Goal: Information Seeking & Learning: Learn about a topic

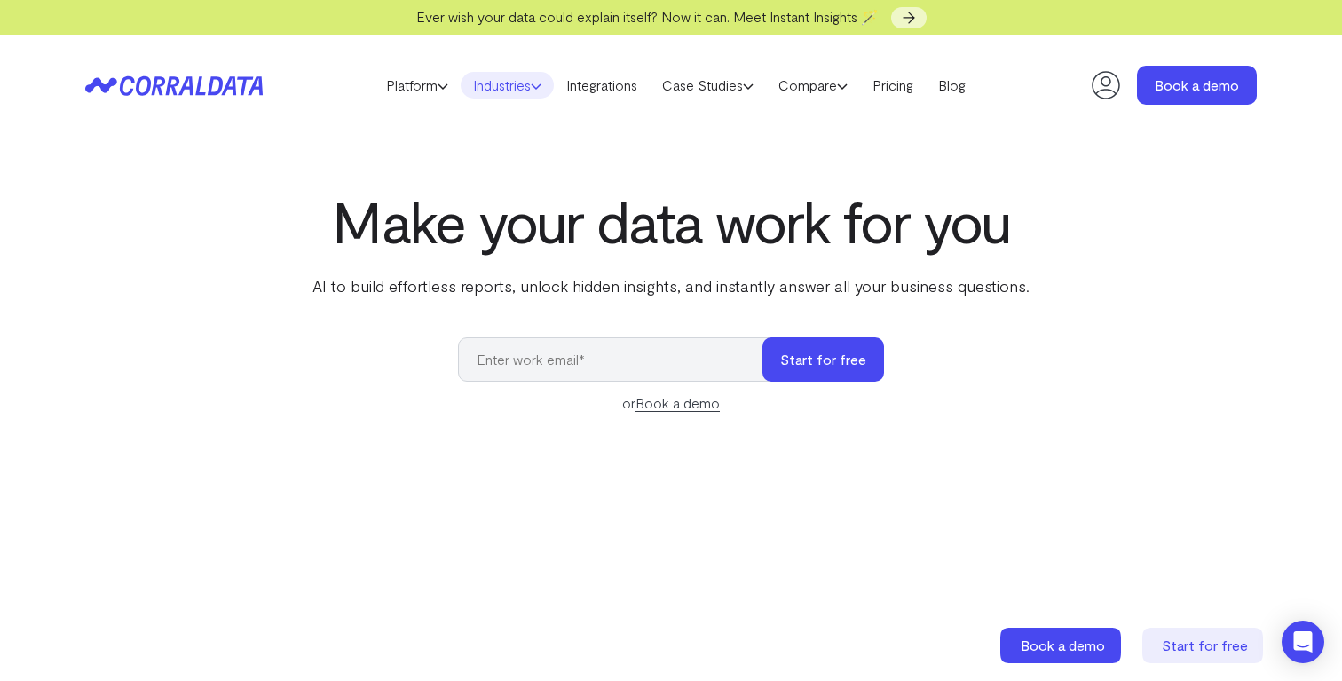
click at [523, 85] on link "Industries" at bounding box center [507, 85] width 93 height 27
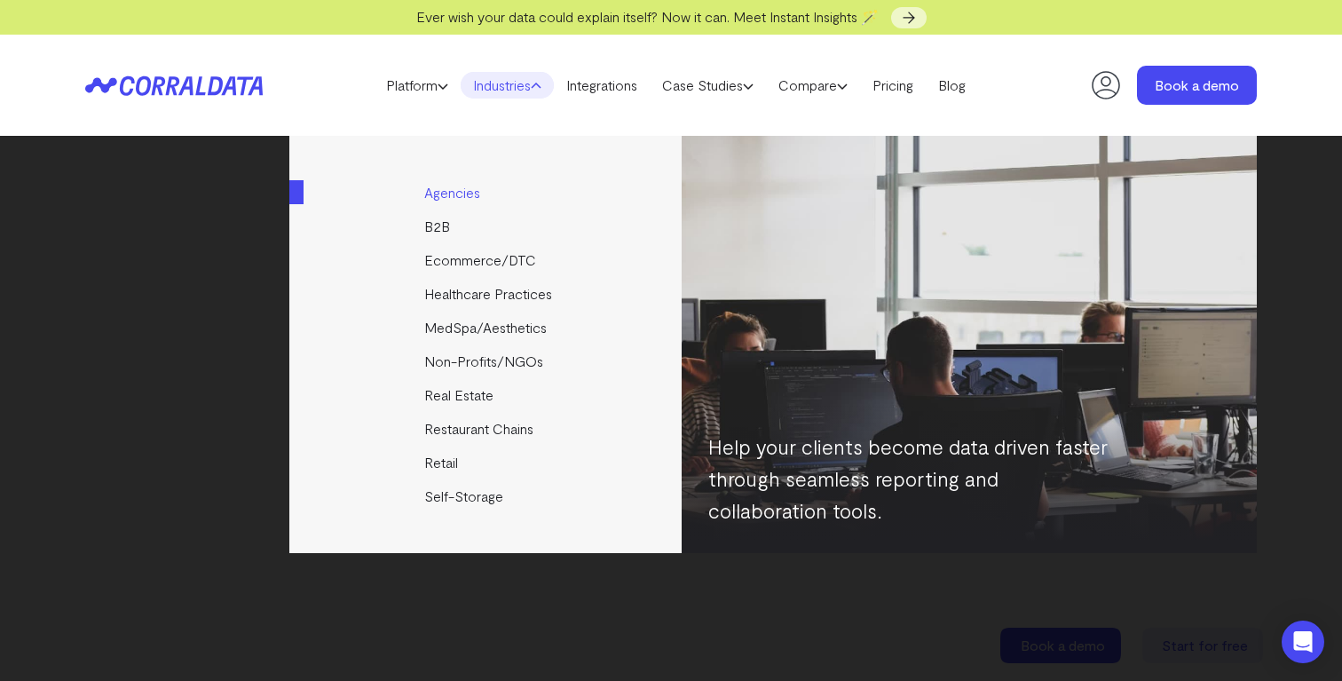
click at [476, 186] on link "Agencies" at bounding box center [486, 193] width 395 height 34
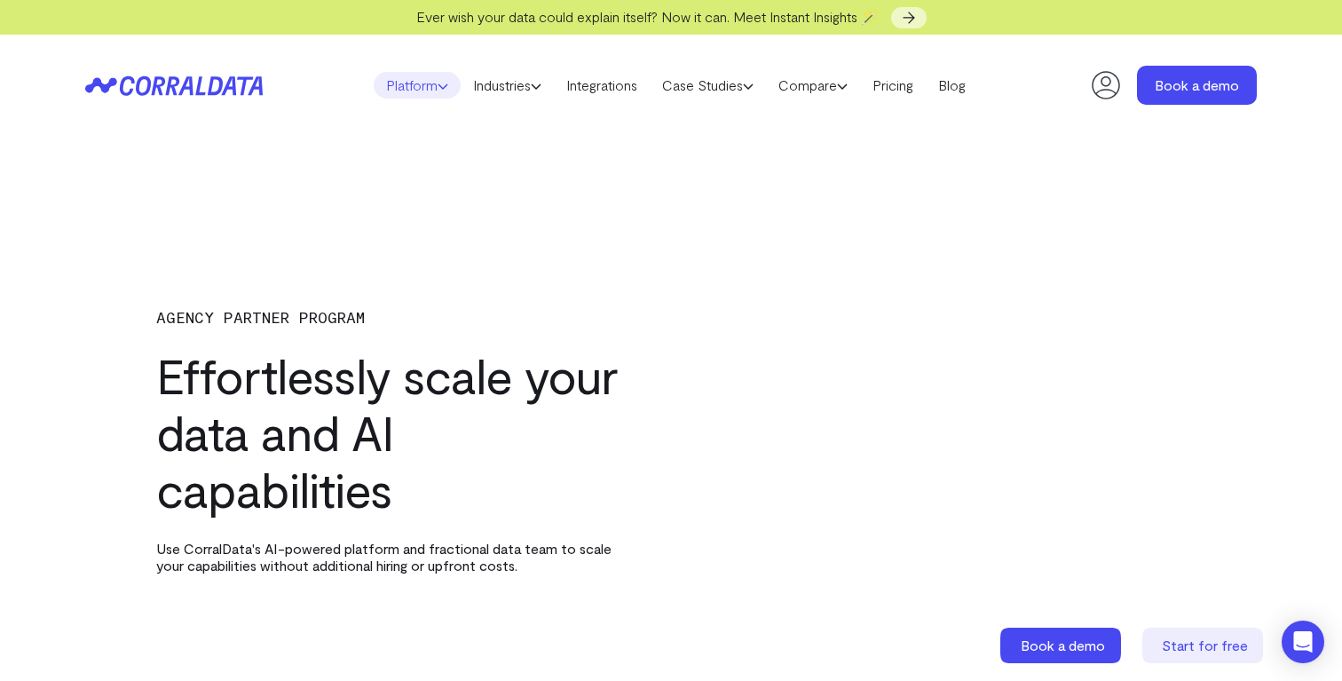
click at [420, 90] on link "Platform" at bounding box center [417, 85] width 87 height 27
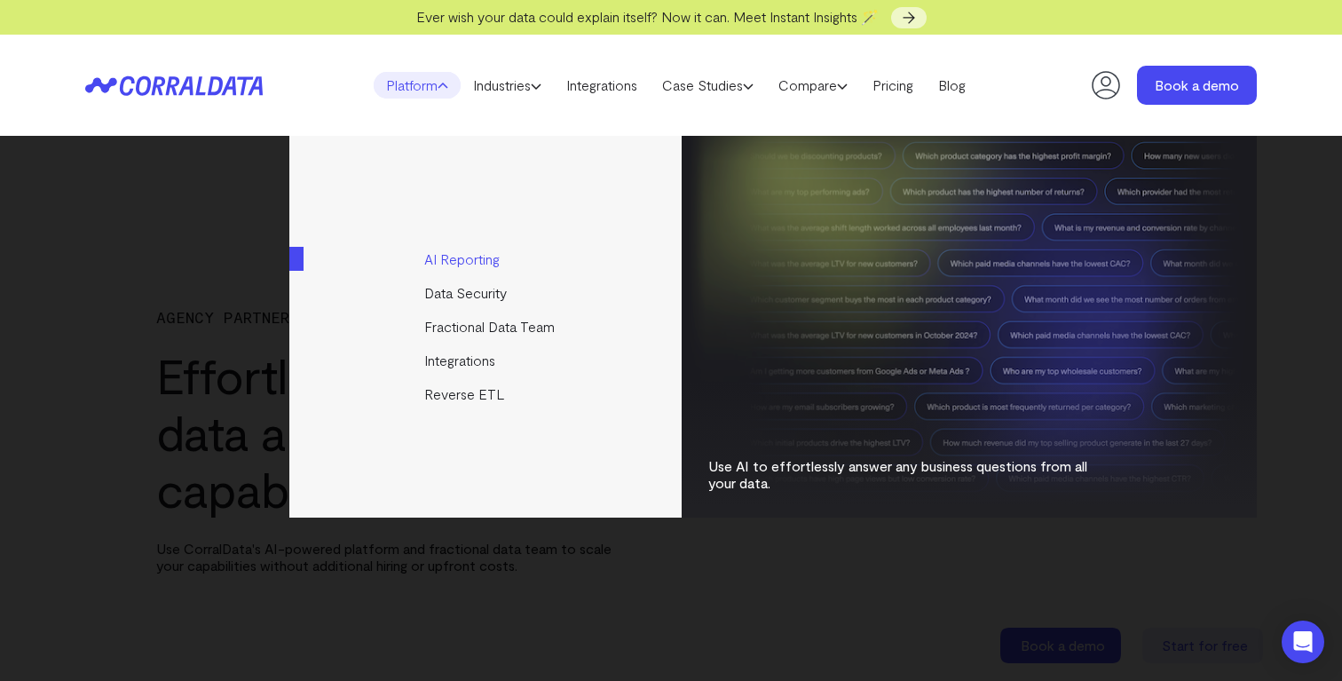
click at [479, 260] on link "AI Reporting" at bounding box center [486, 259] width 395 height 34
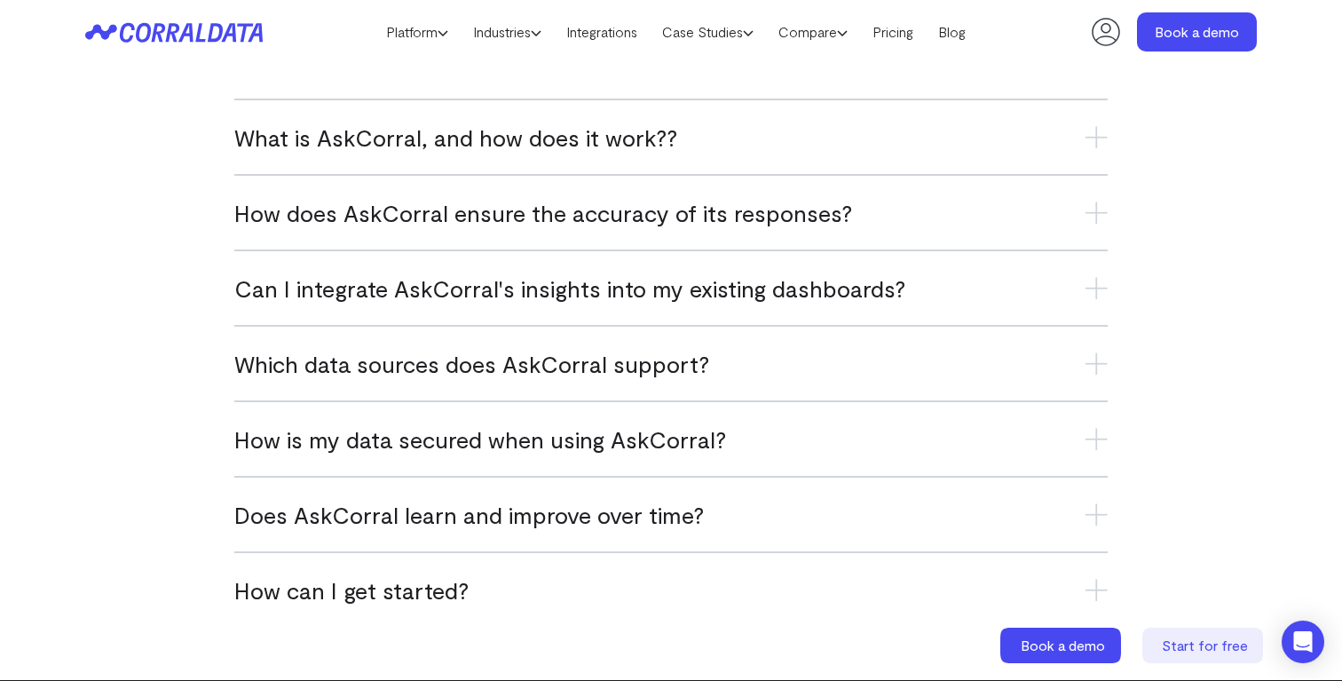
scroll to position [7178, 0]
